Goal: Task Accomplishment & Management: Manage account settings

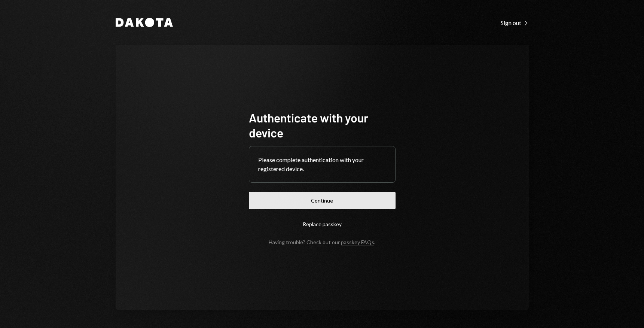
click at [330, 198] on button "Continue" at bounding box center [322, 201] width 147 height 18
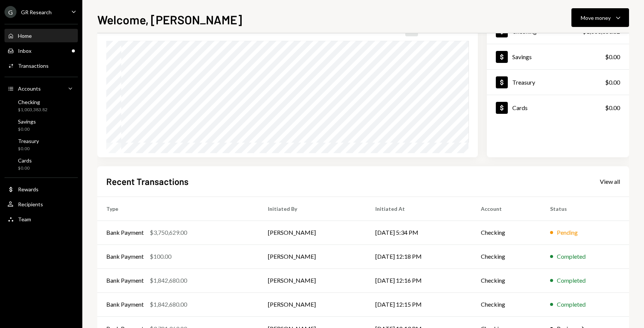
scroll to position [72, 0]
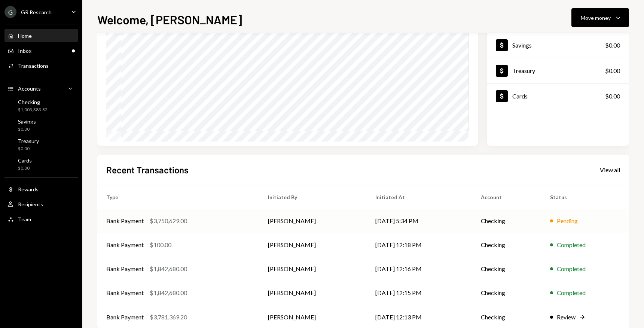
click at [578, 221] on div "Pending" at bounding box center [567, 220] width 21 height 9
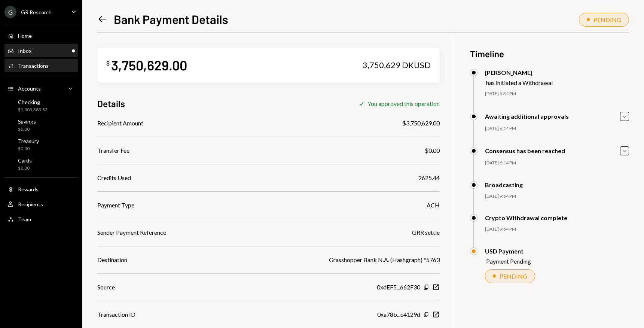
click at [30, 51] on div "Inbox" at bounding box center [24, 51] width 13 height 6
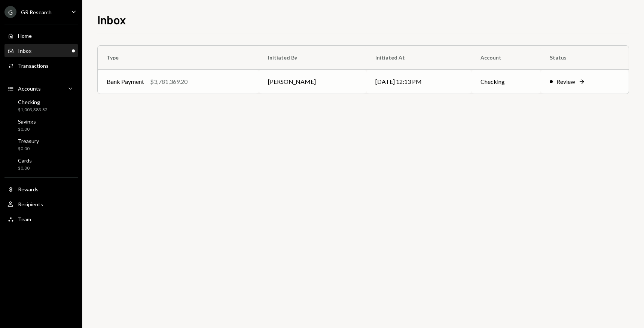
click at [583, 80] on icon "Right Arrow" at bounding box center [581, 81] width 7 height 7
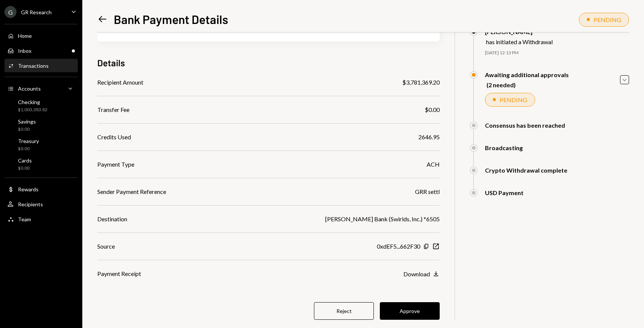
scroll to position [57, 0]
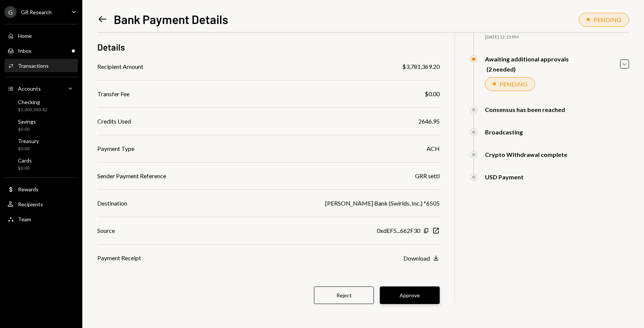
click at [409, 295] on button "Approve" at bounding box center [410, 295] width 60 height 18
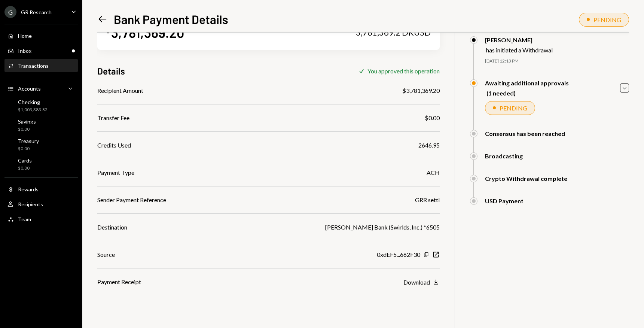
scroll to position [0, 0]
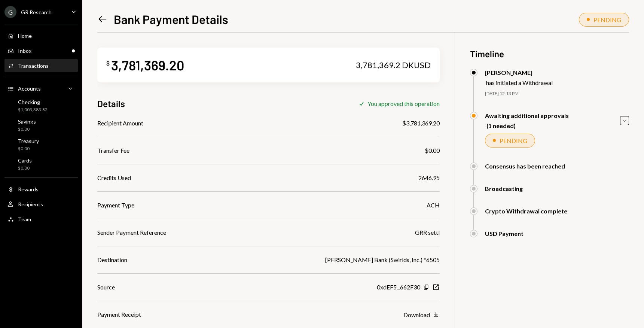
click at [104, 17] on icon "Left Arrow" at bounding box center [102, 19] width 10 height 10
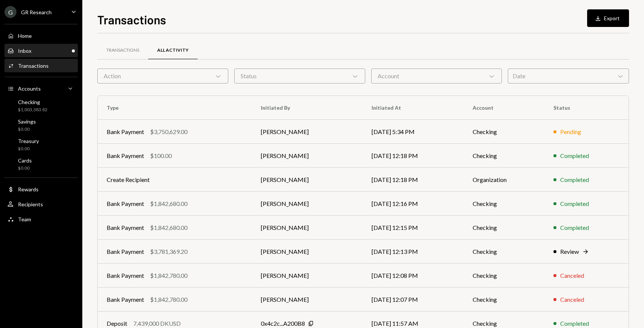
click at [33, 50] on div "Inbox Inbox" at bounding box center [40, 51] width 67 height 7
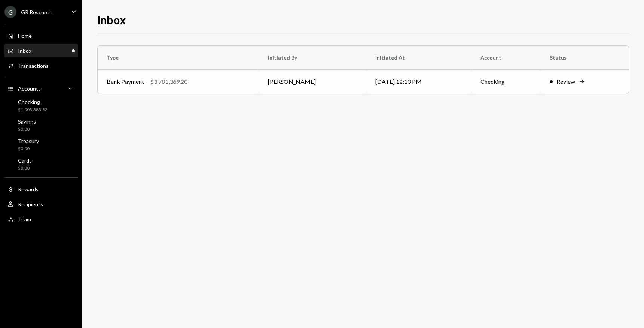
click at [581, 82] on icon "Right Arrow" at bounding box center [581, 81] width 7 height 7
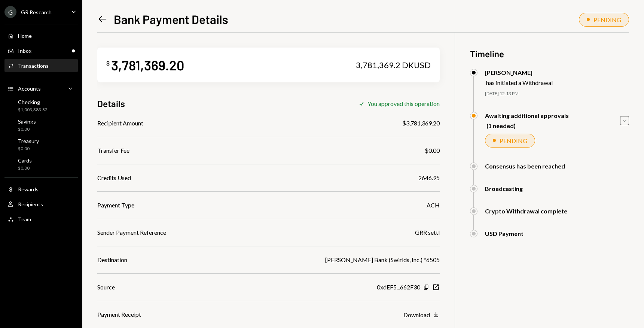
click at [621, 123] on icon "Caret Down" at bounding box center [624, 120] width 8 height 8
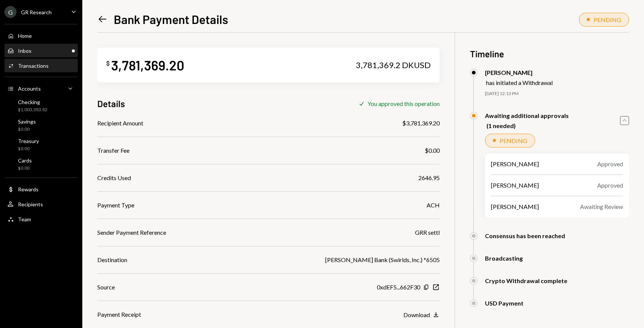
click at [32, 52] on div "Inbox Inbox" at bounding box center [40, 51] width 67 height 7
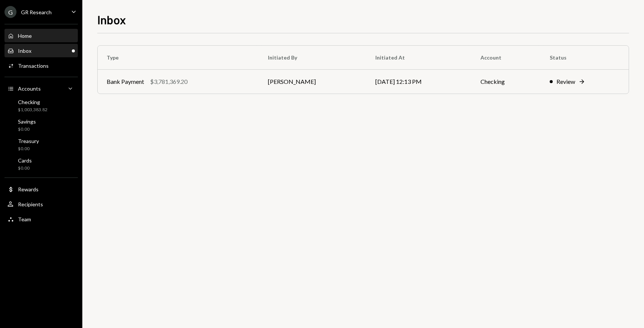
click at [28, 36] on div "Home" at bounding box center [25, 36] width 14 height 6
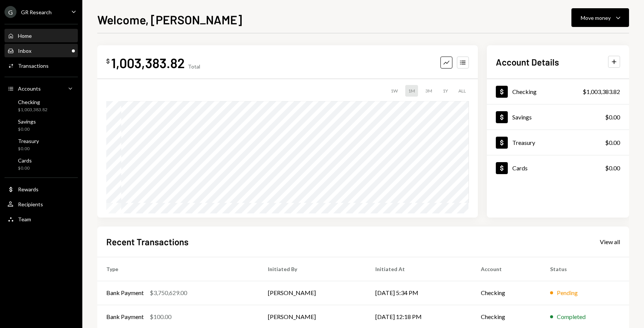
click at [30, 51] on div "Inbox" at bounding box center [24, 51] width 13 height 6
